Goal: Information Seeking & Learning: Find contact information

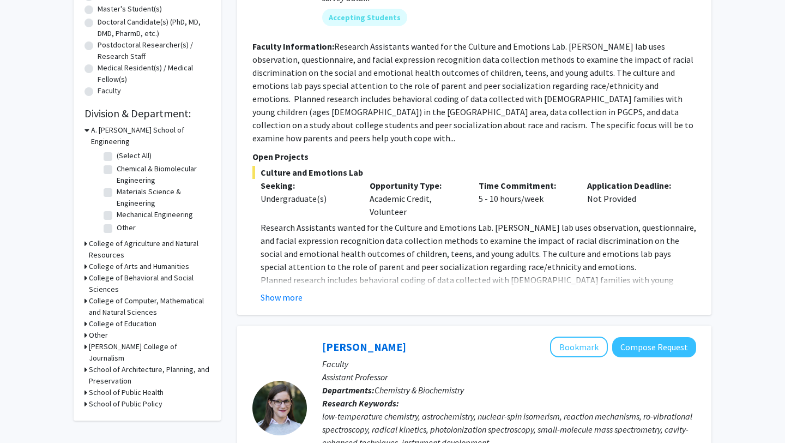
scroll to position [230, 0]
click at [89, 127] on div "A. [PERSON_NAME] School of Engineering" at bounding box center [147, 135] width 125 height 23
click at [112, 128] on h3 "A. [PERSON_NAME] School of Engineering" at bounding box center [150, 135] width 119 height 23
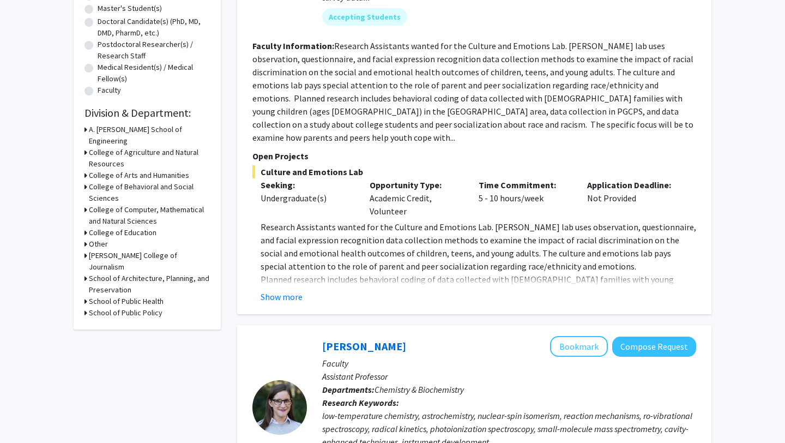
click at [107, 147] on h3 "College of Agriculture and Natural Resources" at bounding box center [149, 158] width 121 height 23
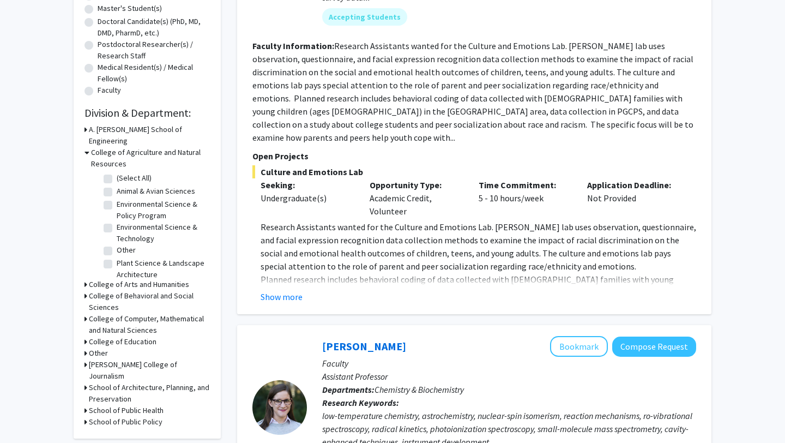
click at [117, 172] on label "(Select All)" at bounding box center [134, 177] width 35 height 11
click at [117, 172] on input "(Select All)" at bounding box center [120, 175] width 7 height 7
checkbox input "true"
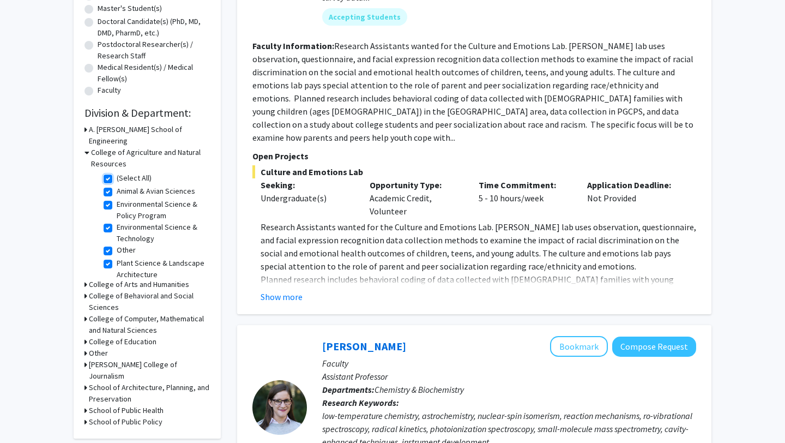
checkbox input "true"
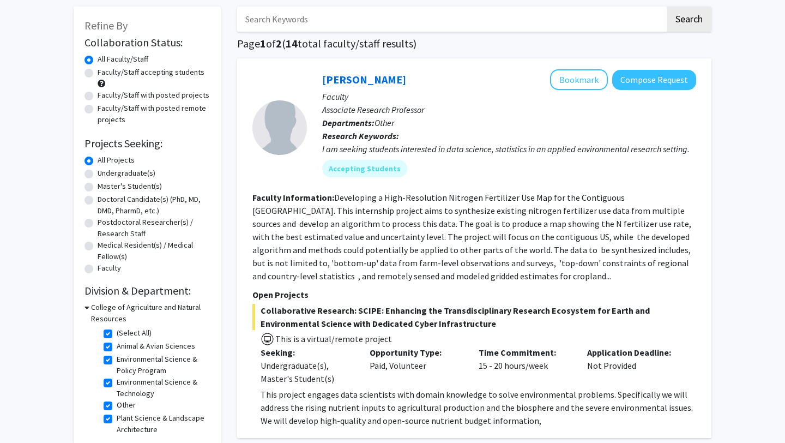
scroll to position [58, 0]
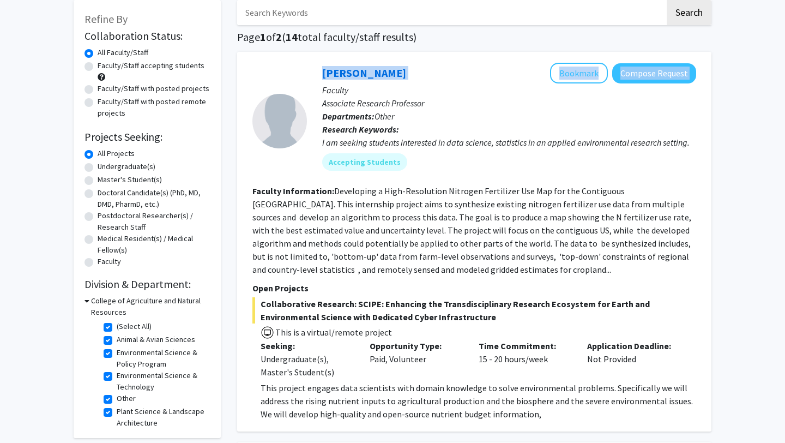
drag, startPoint x: 387, startPoint y: 74, endPoint x: 299, endPoint y: 74, distance: 87.8
click at [299, 74] on section "[PERSON_NAME] Bookmark Compose Request Faculty Associate Research Professor Dep…" at bounding box center [475, 121] width 444 height 116
click at [394, 71] on div "[PERSON_NAME] Bookmark Compose Request" at bounding box center [509, 73] width 374 height 21
click at [337, 74] on link "[PERSON_NAME]" at bounding box center [364, 73] width 84 height 14
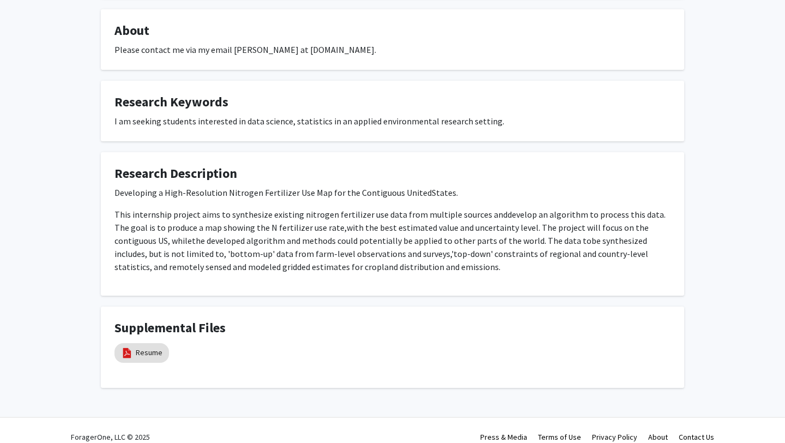
scroll to position [382, 0]
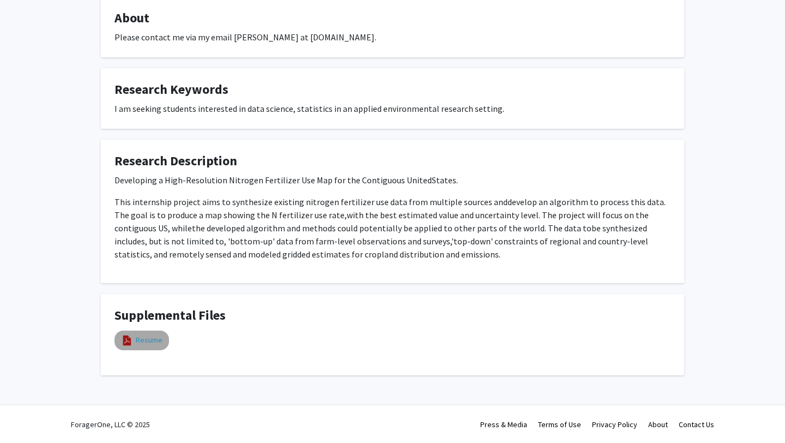
click at [139, 340] on link "Resume" at bounding box center [149, 339] width 27 height 11
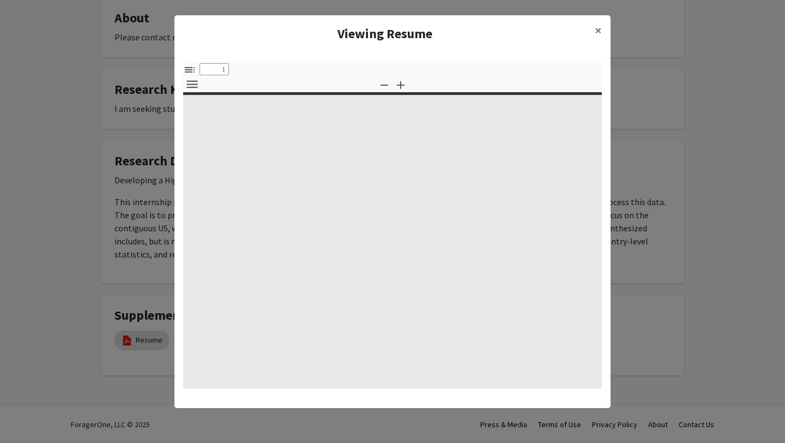
select select "custom"
type input "0"
select select "custom"
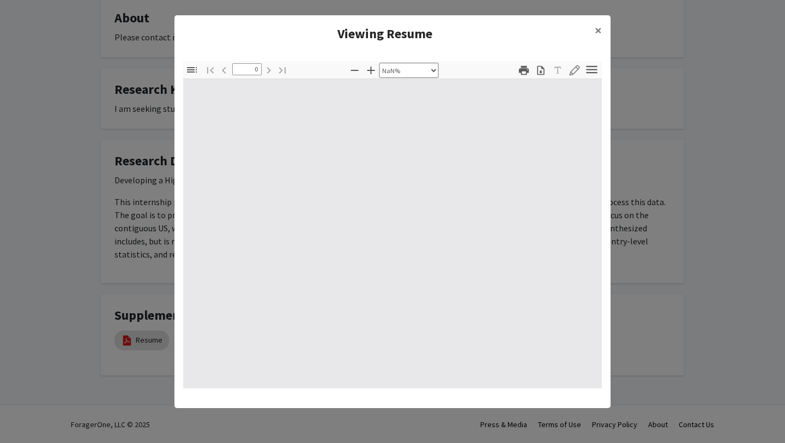
type input "1"
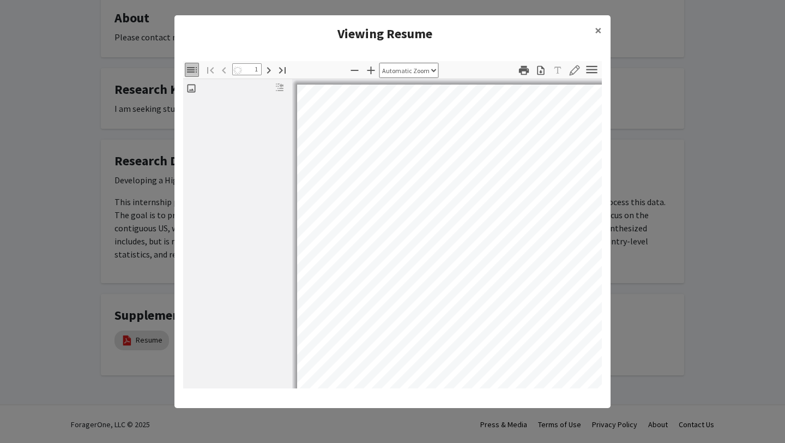
select select "auto"
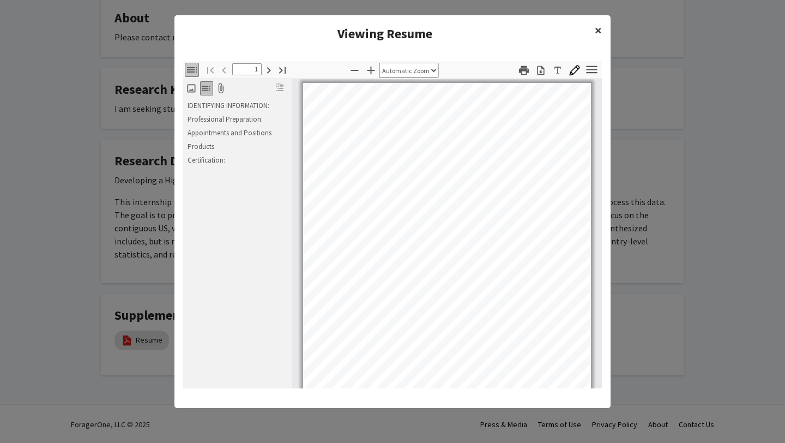
click at [601, 29] on span "×" at bounding box center [598, 30] width 7 height 17
